Goal: Find specific page/section: Find specific page/section

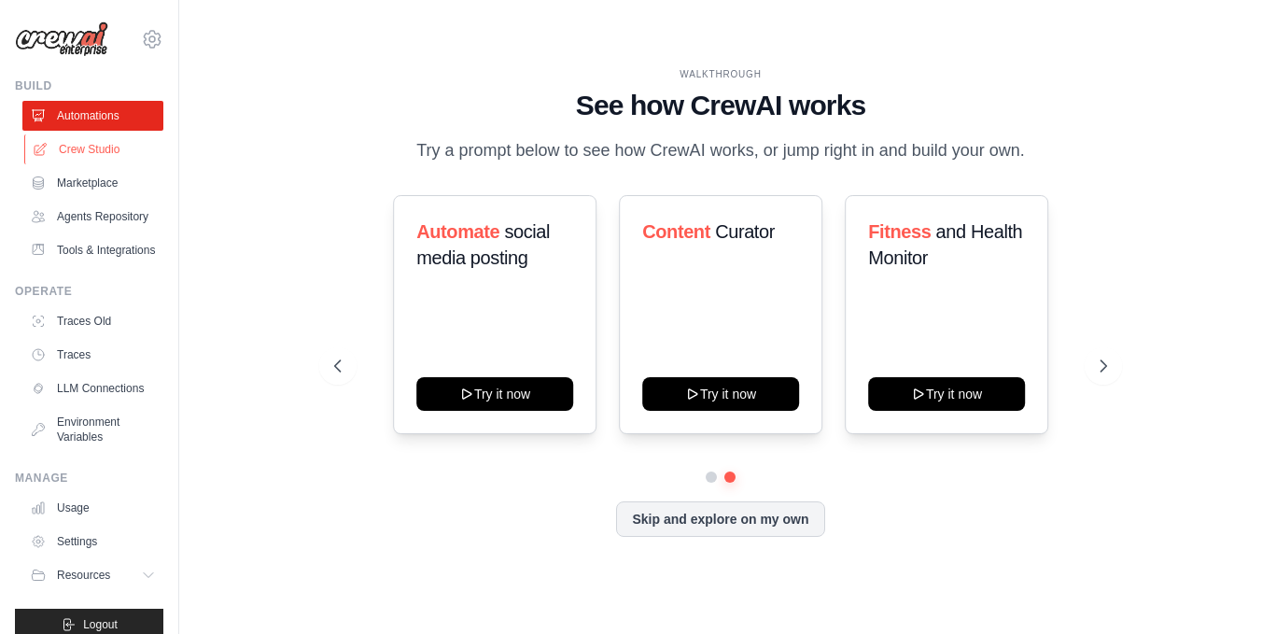
click at [84, 148] on link "Crew Studio" at bounding box center [94, 149] width 141 height 30
click at [105, 149] on link "Crew Studio" at bounding box center [94, 149] width 141 height 30
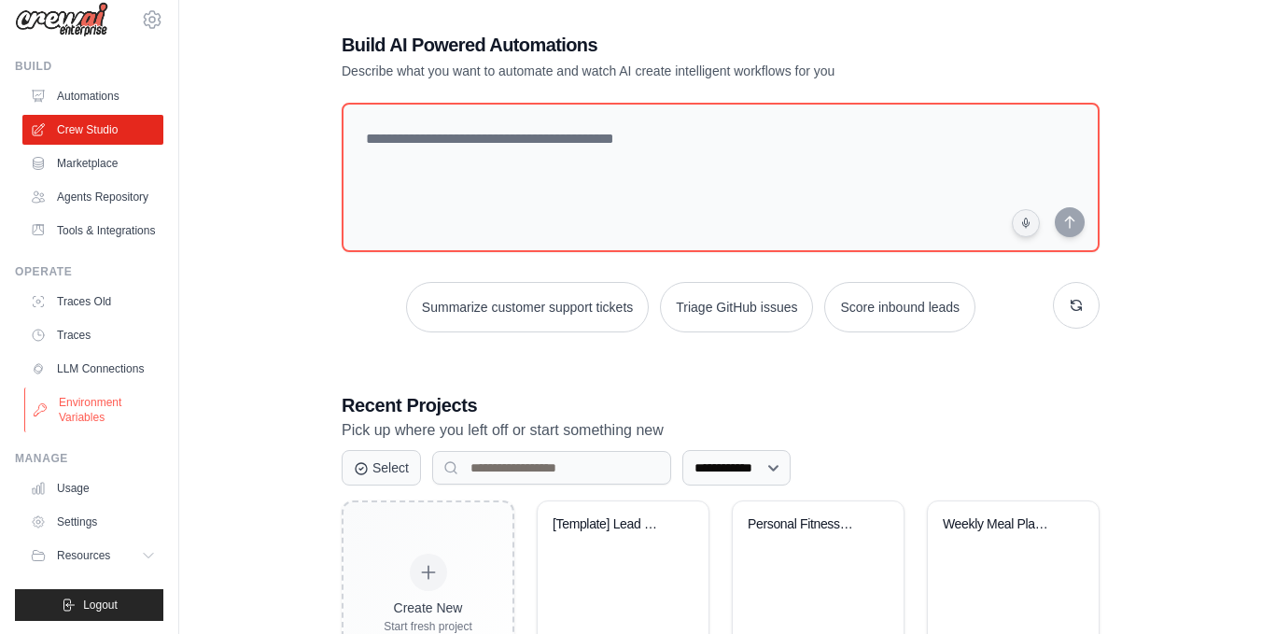
scroll to position [21, 0]
